Goal: Task Accomplishment & Management: Use online tool/utility

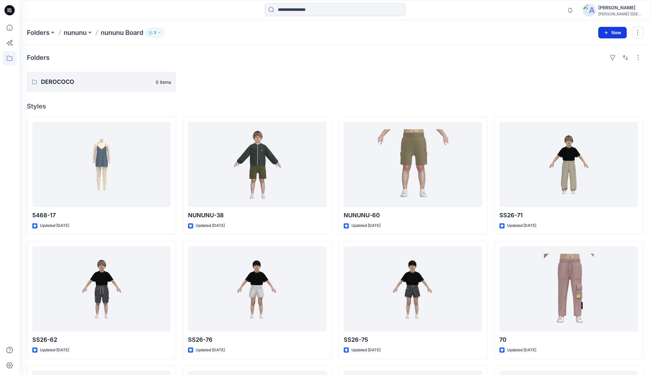
click at [612, 31] on button "New" at bounding box center [612, 33] width 28 height 12
click at [589, 46] on p "New Style" at bounding box center [592, 48] width 21 height 8
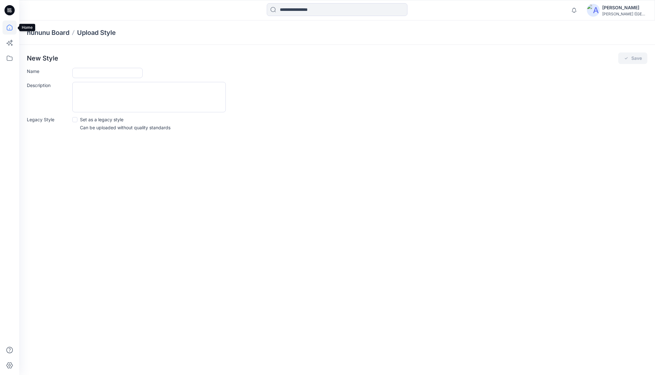
click at [13, 28] on icon at bounding box center [10, 27] width 14 height 14
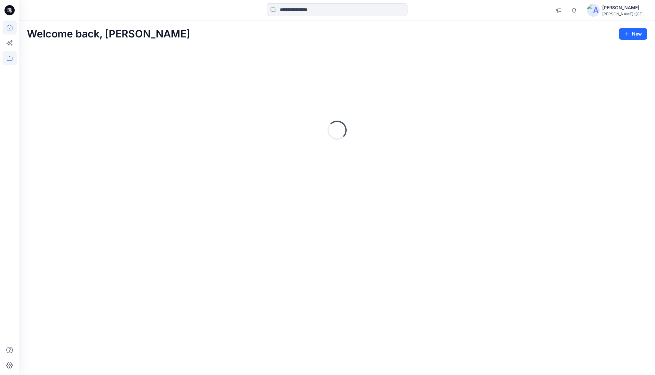
click at [9, 58] on icon at bounding box center [10, 58] width 14 height 14
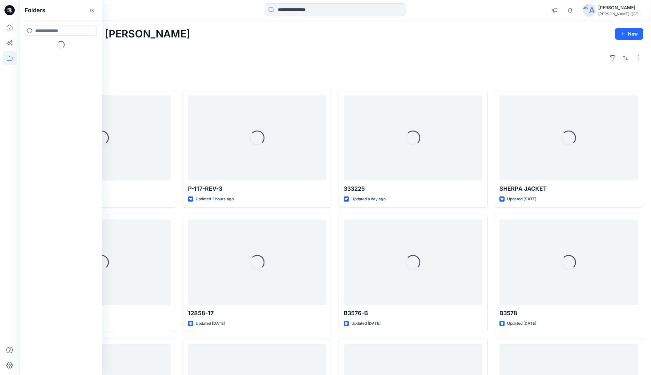
click at [63, 32] on input at bounding box center [61, 31] width 72 height 10
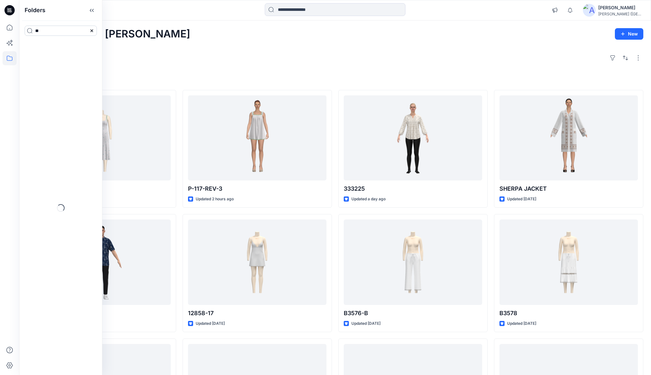
type input "*"
type input "*****"
drag, startPoint x: 45, startPoint y: 48, endPoint x: 69, endPoint y: 35, distance: 26.8
click at [45, 48] on mark "NANYA" at bounding box center [43, 44] width 16 height 9
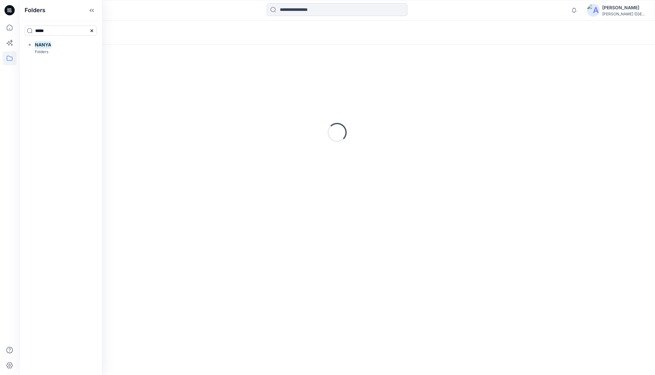
click at [97, 12] on icon at bounding box center [92, 10] width 10 height 11
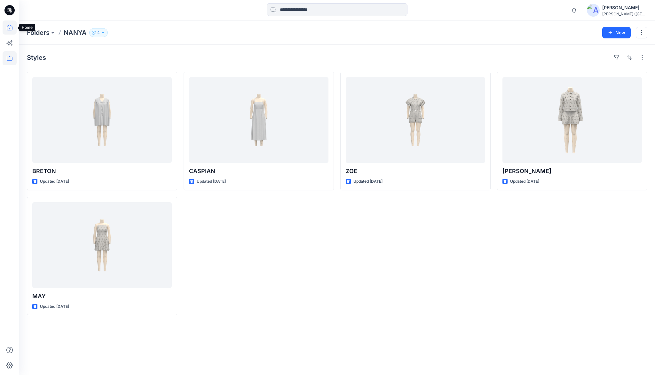
click at [12, 30] on icon at bounding box center [10, 28] width 6 height 6
